Goal: Information Seeking & Learning: Find specific fact

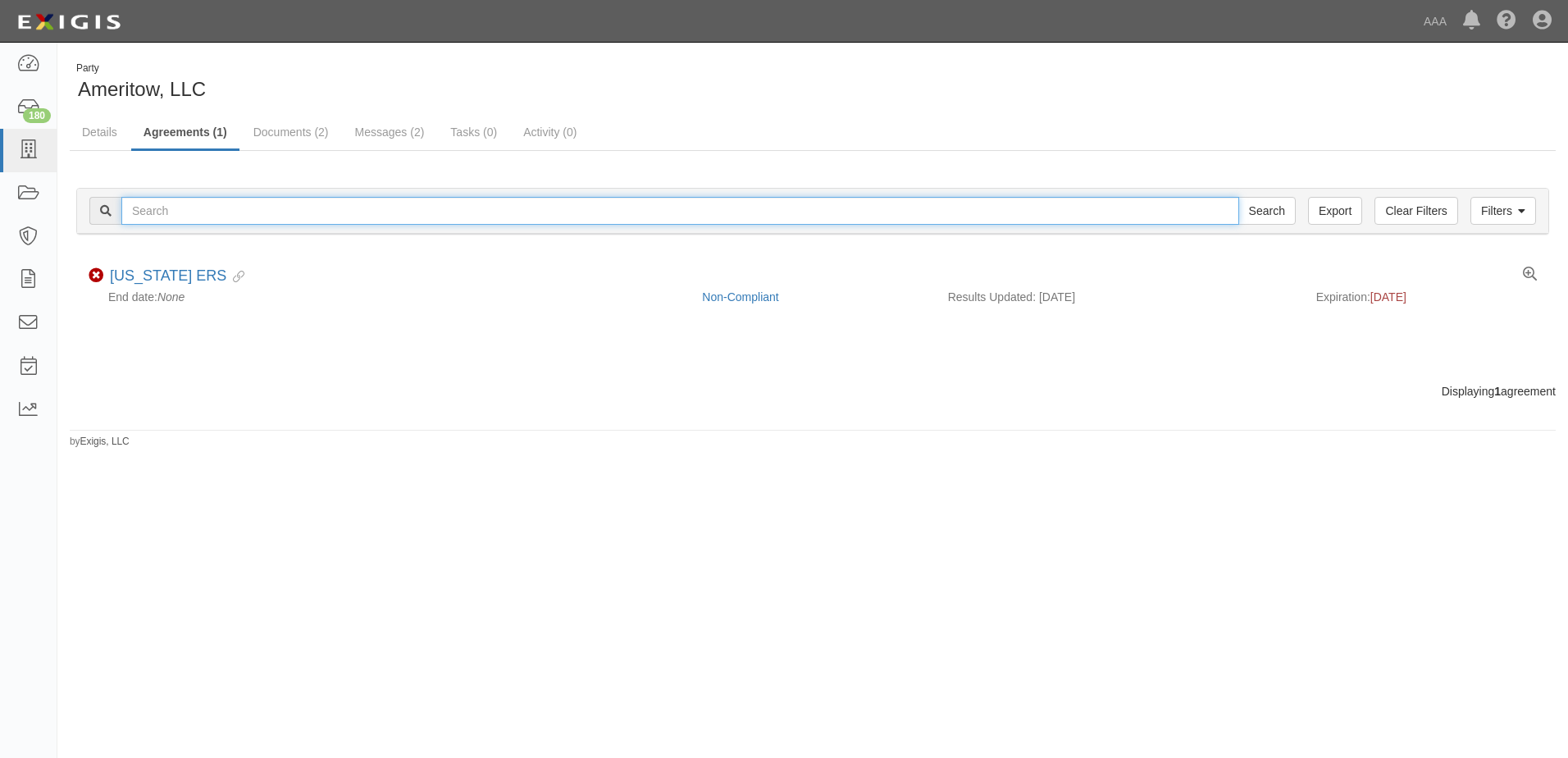
click at [154, 215] on input "text" at bounding box center [680, 211] width 1118 height 28
type input "B&O Towing"
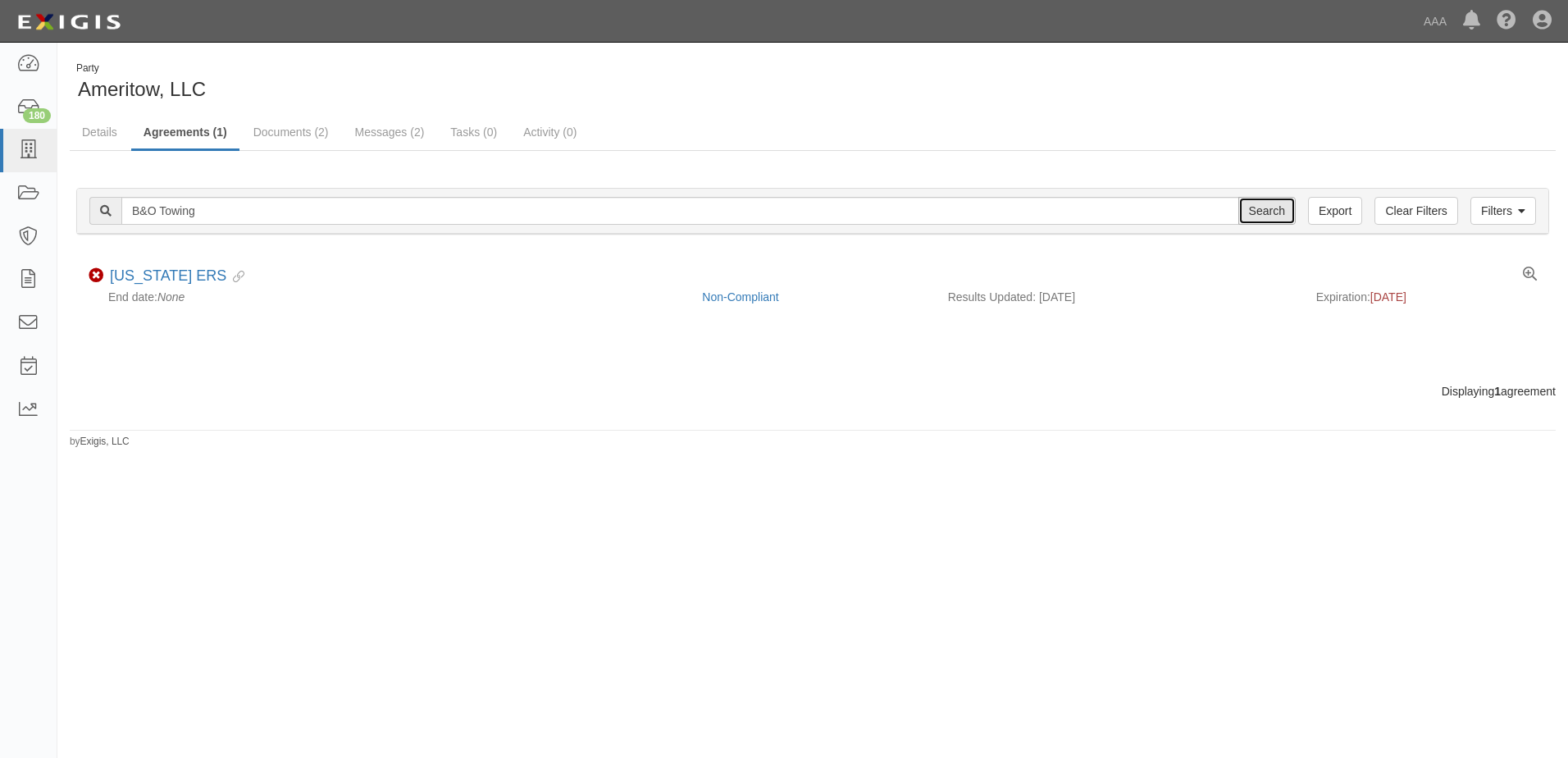
click at [1264, 211] on input "Search" at bounding box center [1266, 211] width 57 height 28
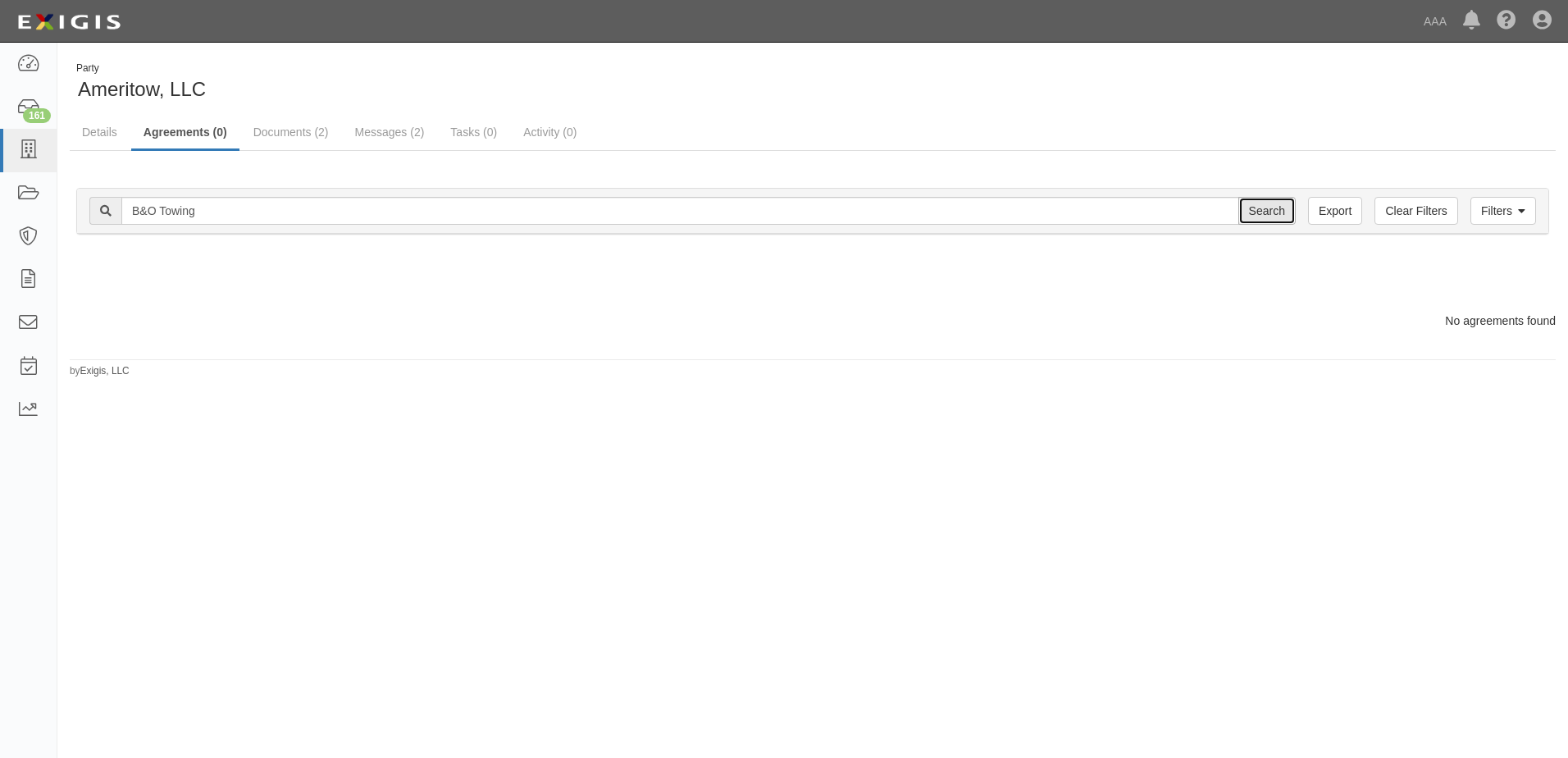
click at [1271, 211] on input "Search" at bounding box center [1266, 211] width 57 height 28
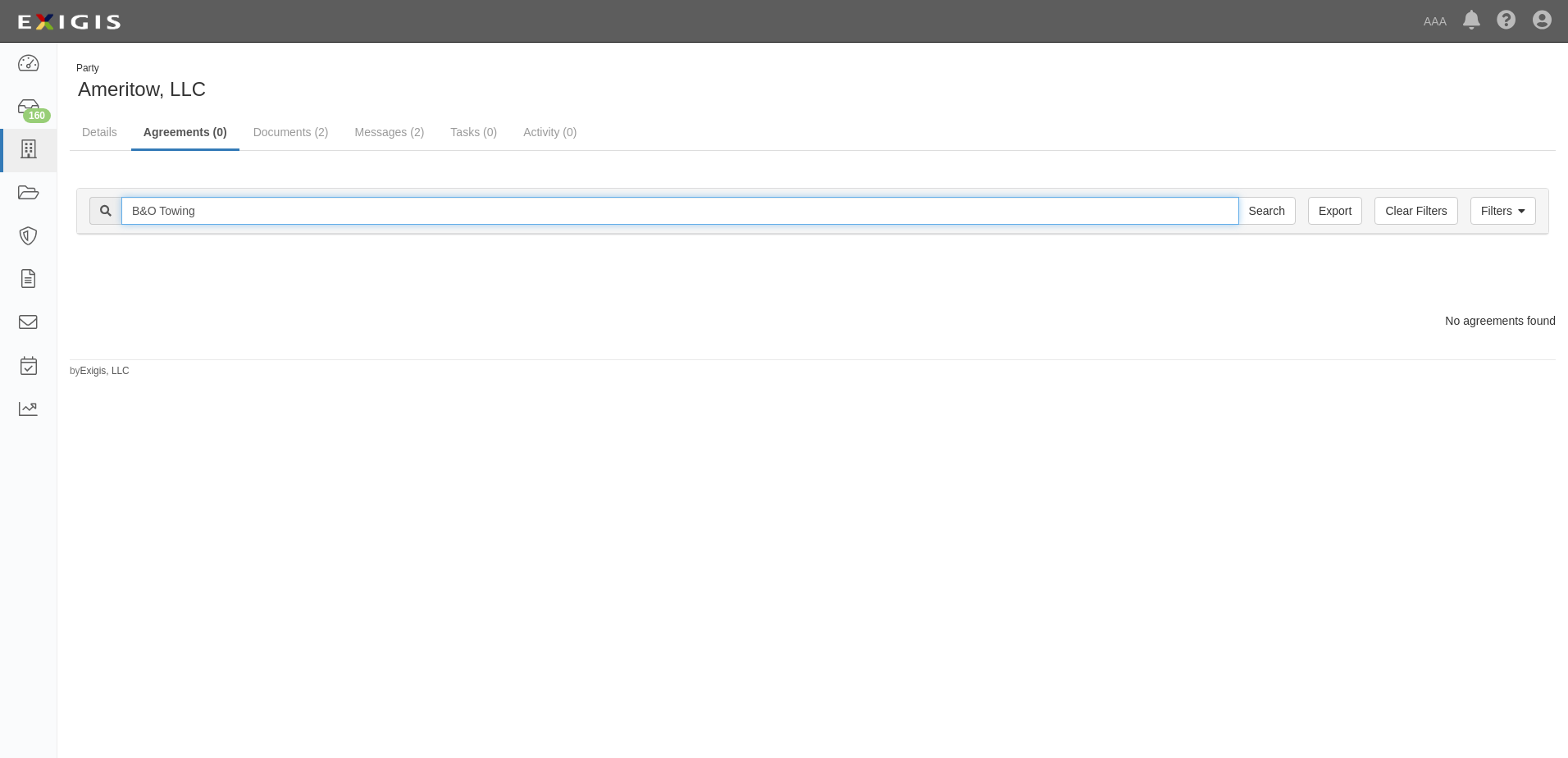
click at [141, 211] on input "B&O Towing" at bounding box center [680, 211] width 1118 height 28
click at [149, 209] on input "B &O Towing" at bounding box center [680, 211] width 1118 height 28
type input "B & O Towing"
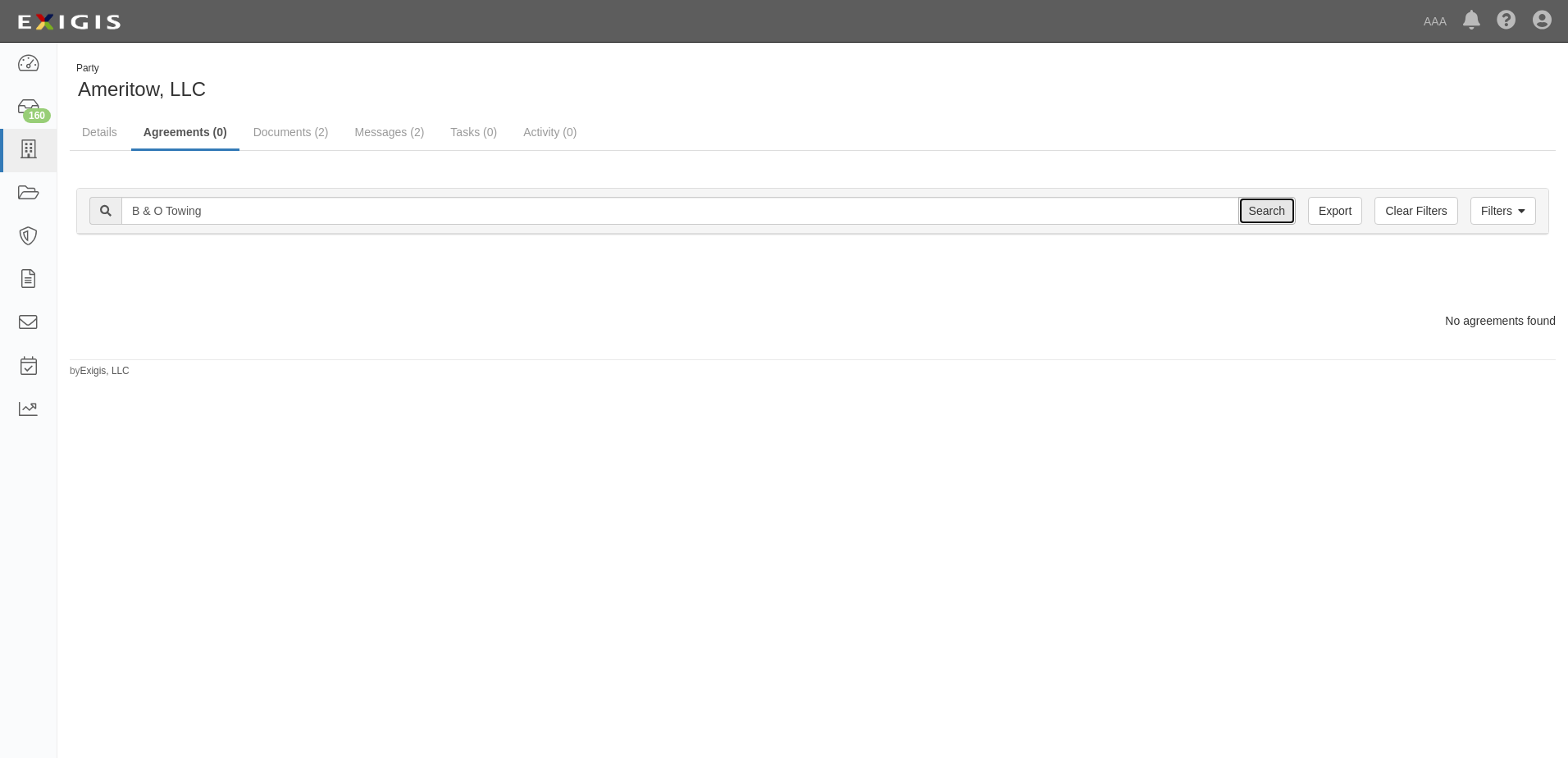
click at [1257, 216] on input "Search" at bounding box center [1266, 211] width 57 height 28
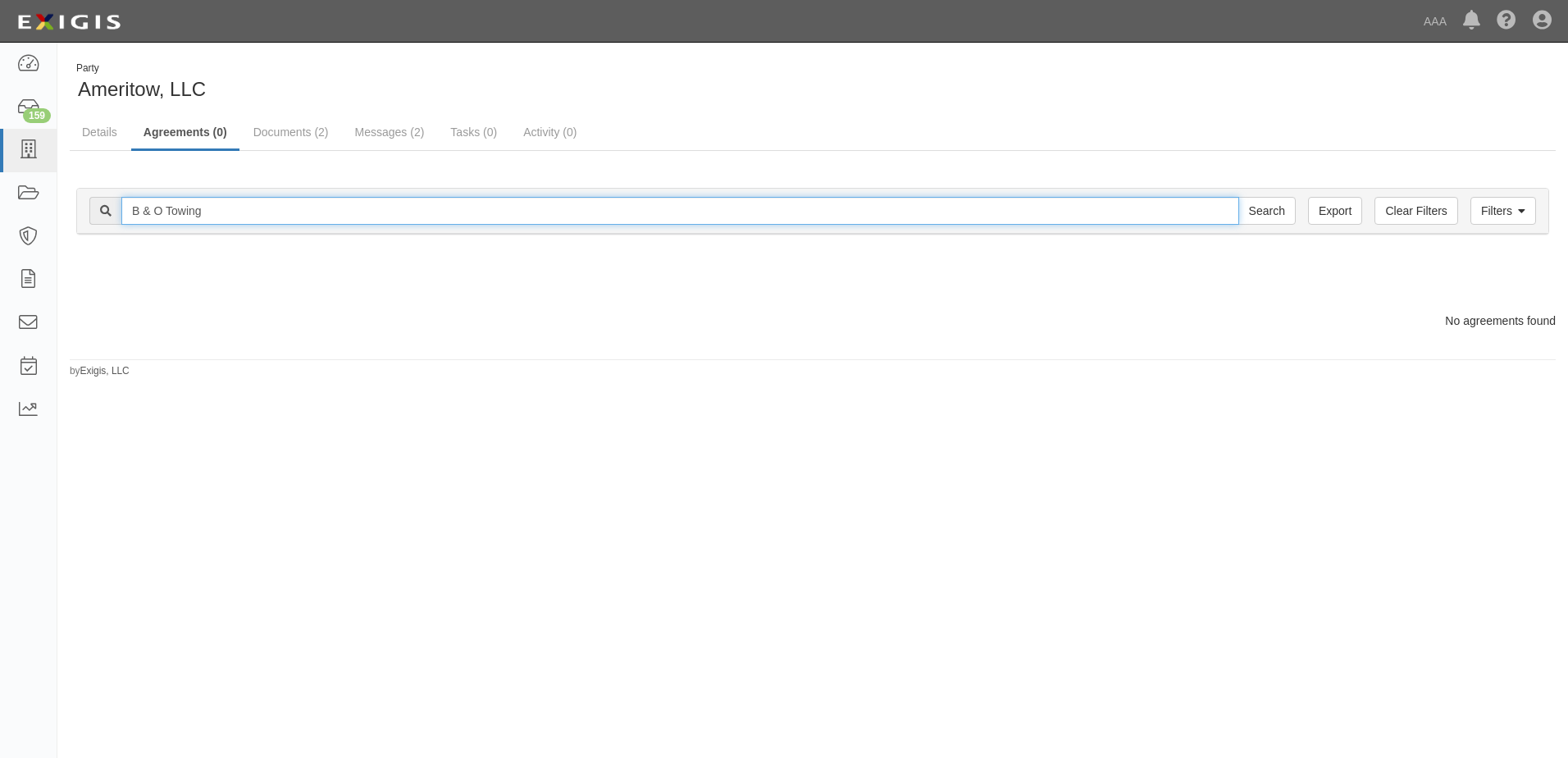
click at [172, 211] on input "B & O Towing" at bounding box center [680, 211] width 1118 height 28
click at [161, 211] on input "B & O Towing" at bounding box center [680, 211] width 1118 height 28
drag, startPoint x: 156, startPoint y: 205, endPoint x: 83, endPoint y: 204, distance: 73.0
click at [83, 204] on div "Filters Clear Filters Export B & O Towing Search Filters" at bounding box center [812, 211] width 1471 height 45
type input "BandO Towing"
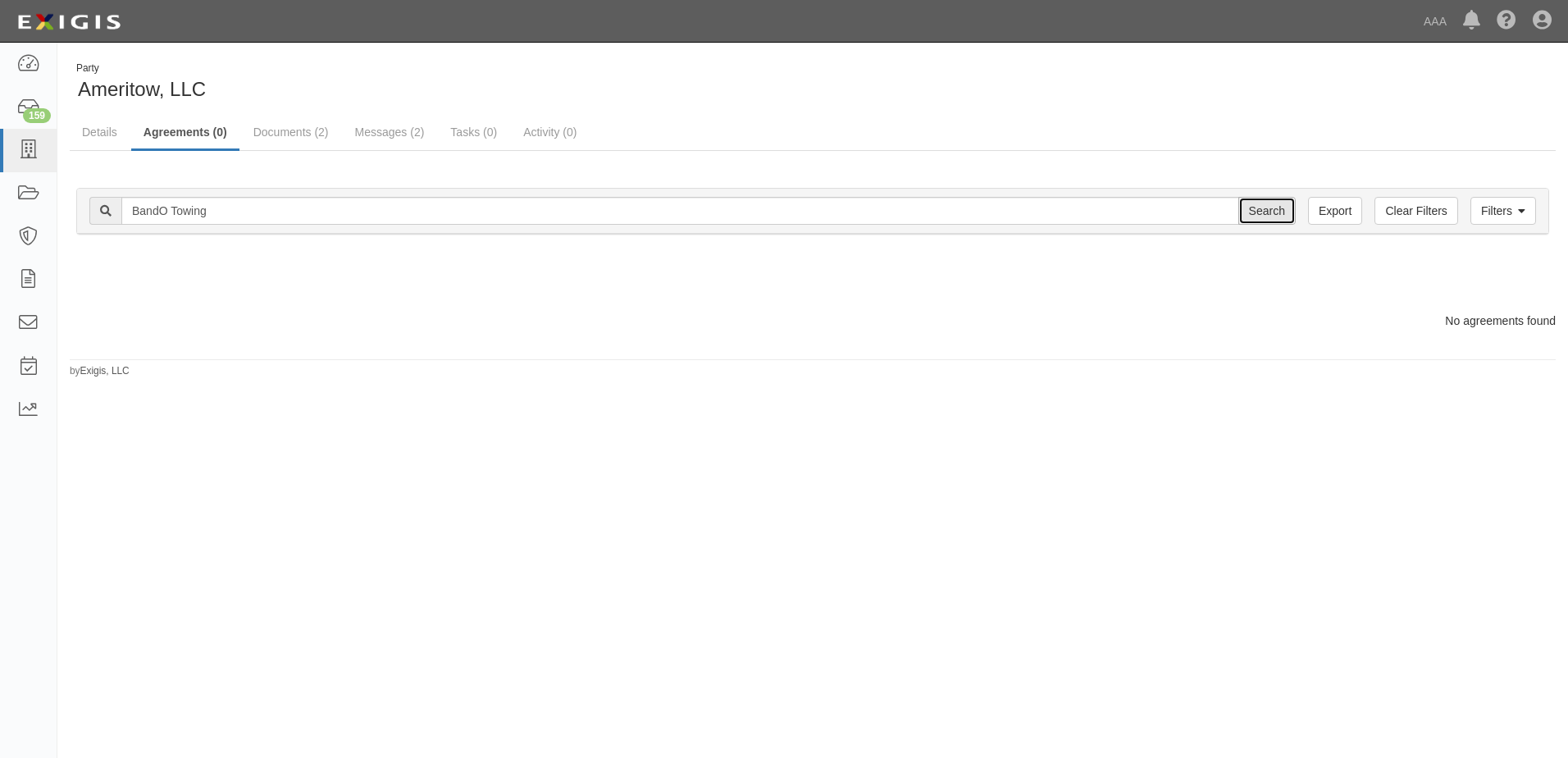
click at [1259, 215] on input "Search" at bounding box center [1266, 211] width 57 height 28
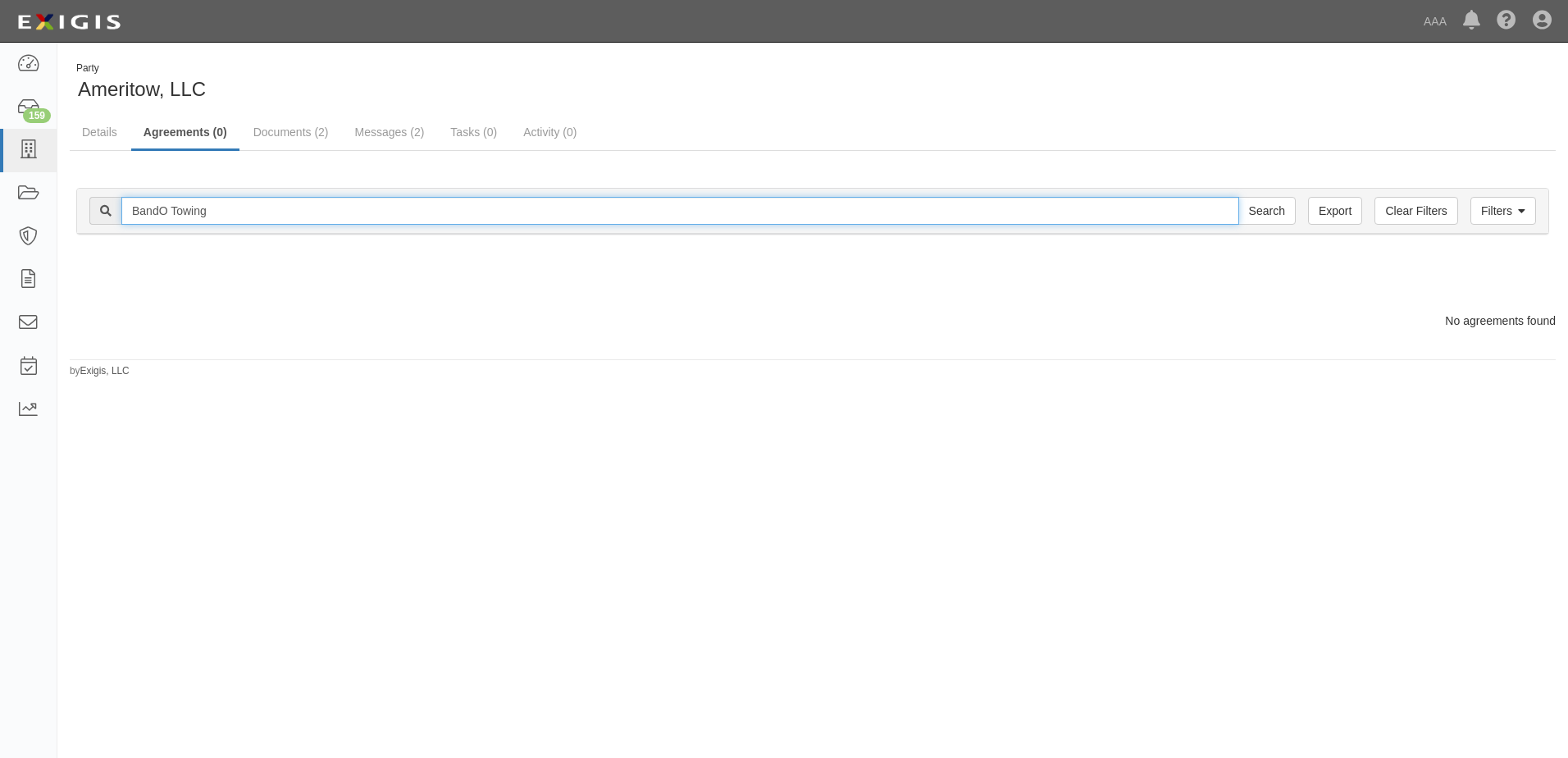
click at [211, 210] on input "BandO Towing" at bounding box center [680, 211] width 1118 height 28
